Goal: Transaction & Acquisition: Purchase product/service

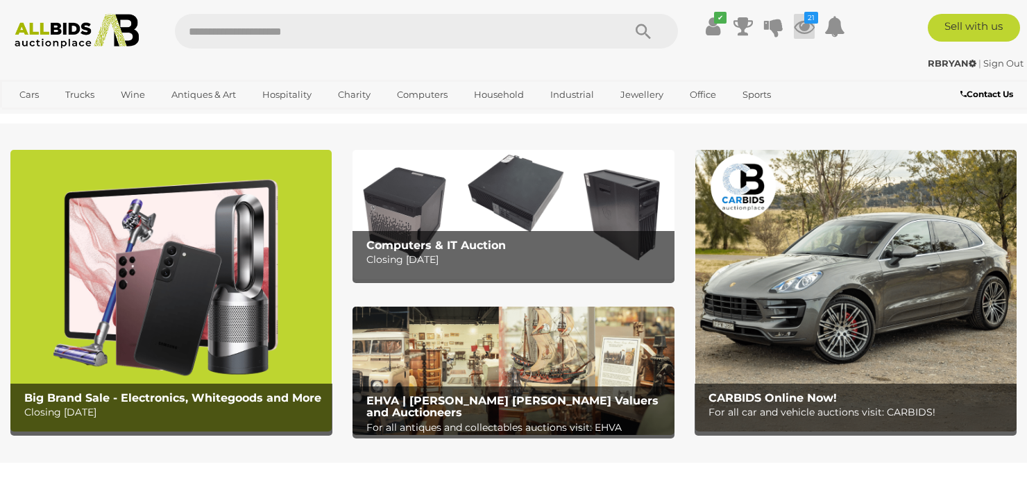
click at [811, 27] on icon at bounding box center [804, 26] width 21 height 25
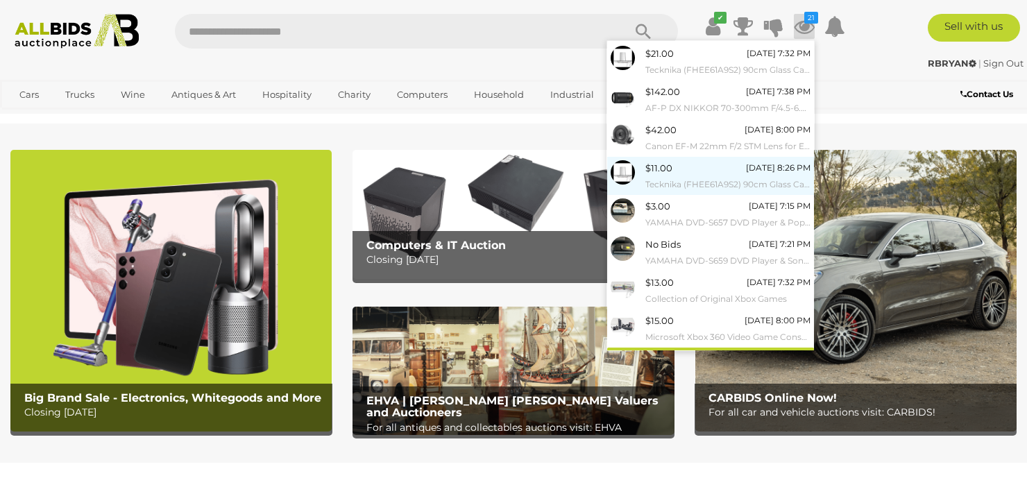
scroll to position [132, 0]
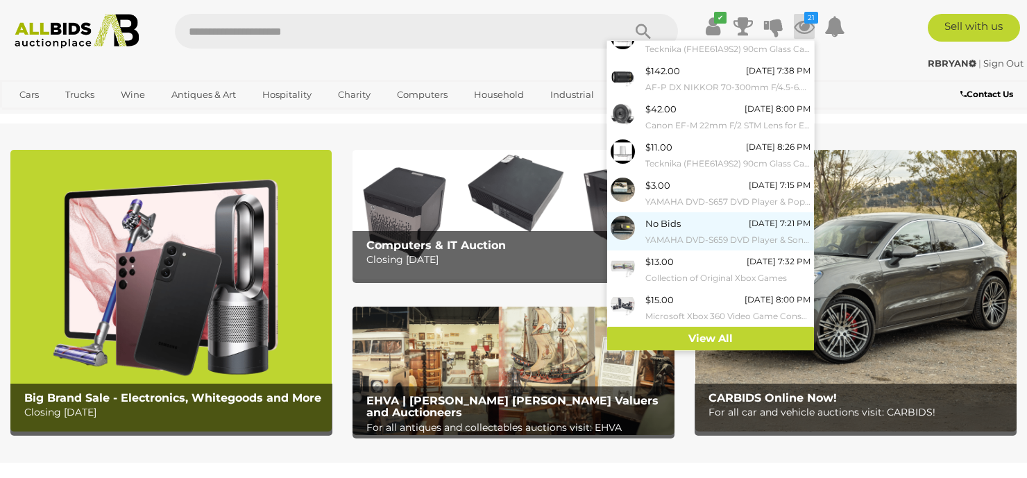
click at [672, 230] on div "No Bids" at bounding box center [662, 224] width 35 height 16
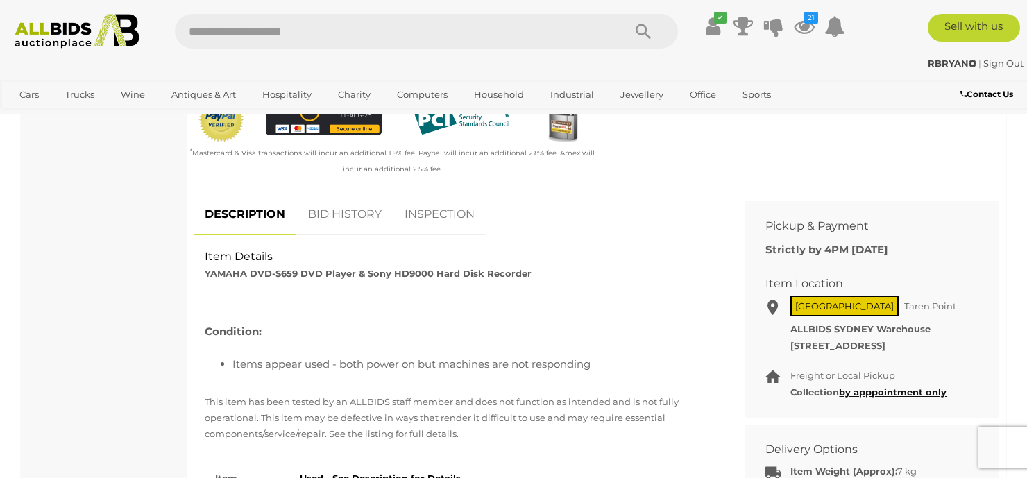
scroll to position [486, 0]
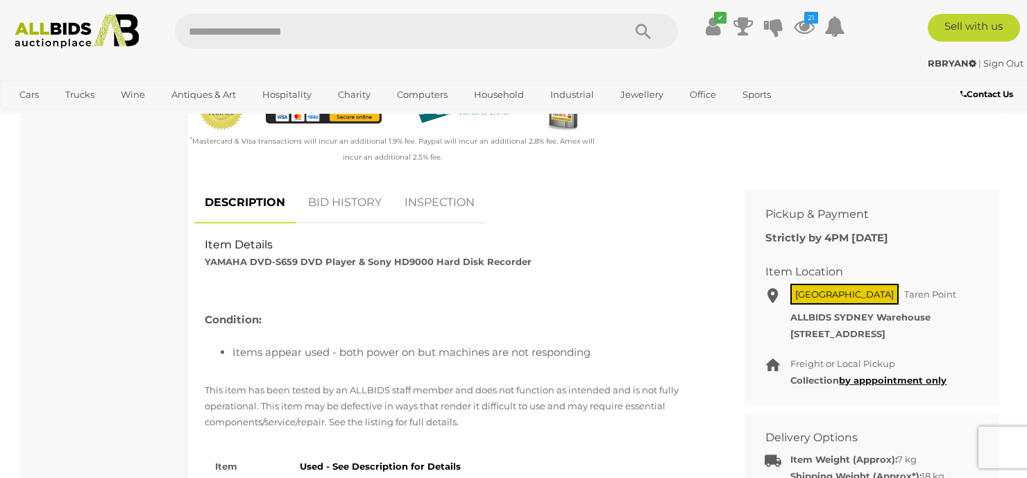
click at [19, 367] on div "Household Goods, Electricals & Hobbies Audio Equipment 13 Cameras & Video Camer…" at bounding box center [513, 450] width 1006 height 1556
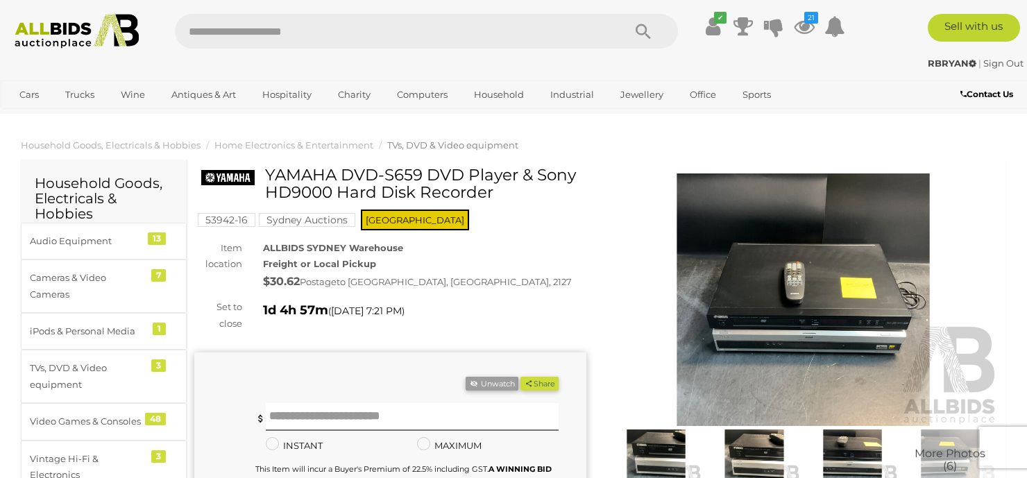
scroll to position [69, 0]
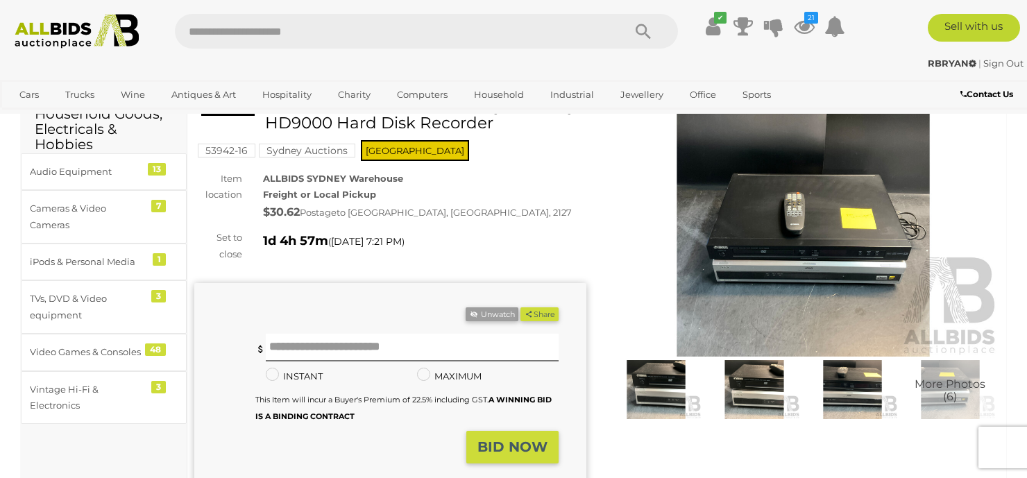
click at [769, 389] on img at bounding box center [753, 389] width 91 height 59
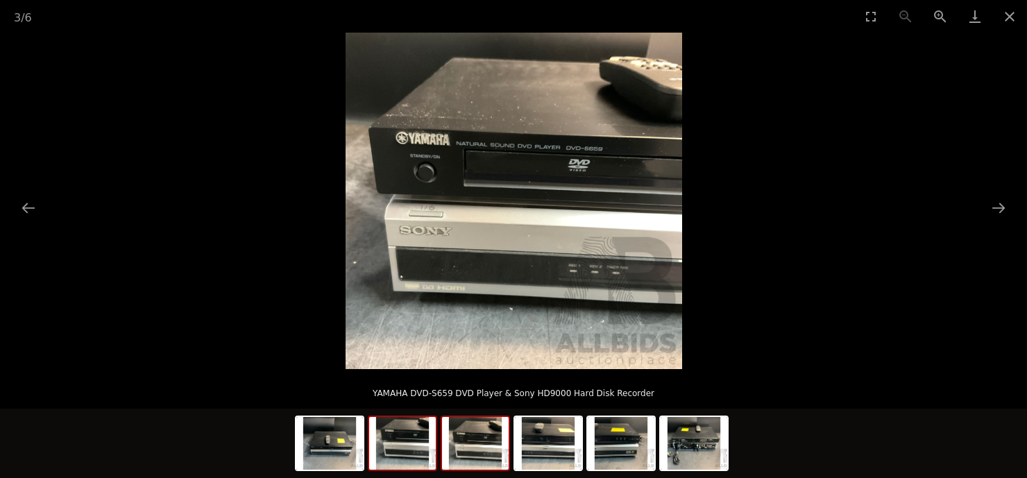
click at [404, 452] on img at bounding box center [402, 443] width 67 height 53
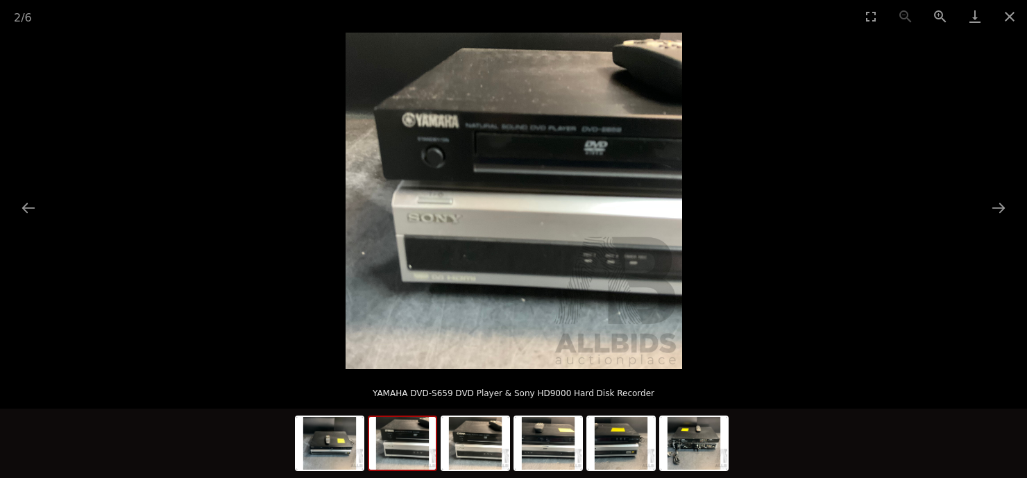
click at [488, 281] on img at bounding box center [514, 201] width 337 height 337
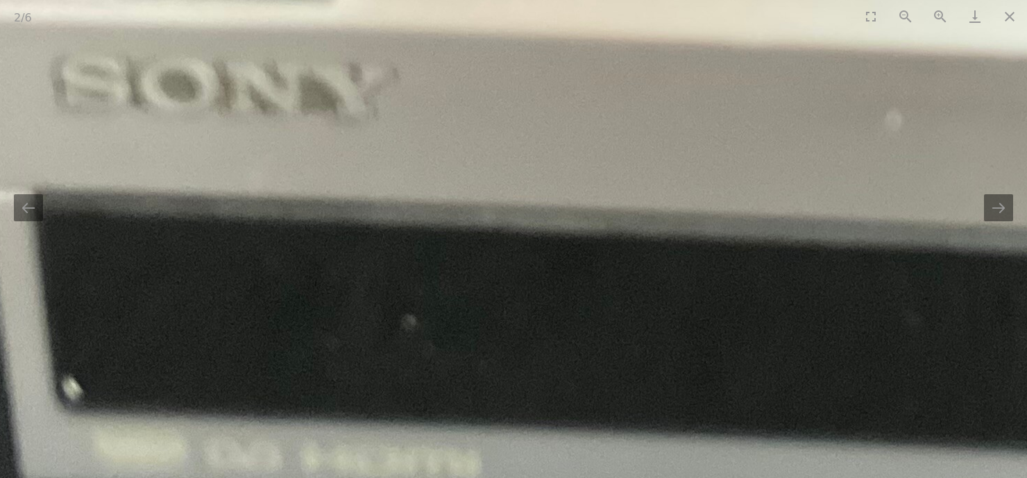
drag, startPoint x: 366, startPoint y: 216, endPoint x: 572, endPoint y: 495, distance: 347.4
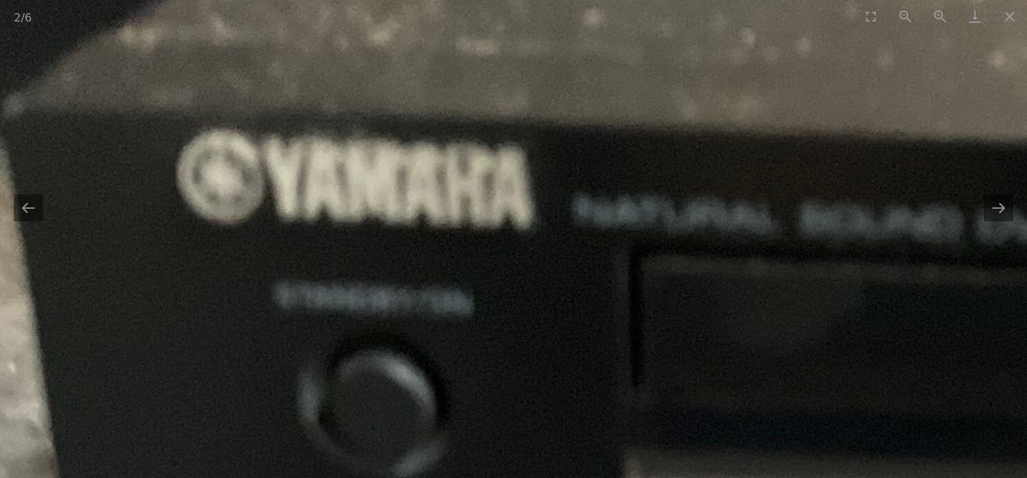
drag, startPoint x: 523, startPoint y: 382, endPoint x: 373, endPoint y: 230, distance: 213.9
